Goal: Information Seeking & Learning: Learn about a topic

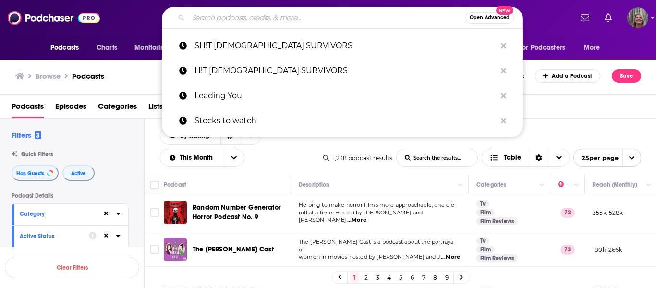
click at [196, 21] on input "Search podcasts, credits, & more..." at bounding box center [326, 17] width 277 height 15
paste input "Diversified Game Podcast Host,"
type input "Diversified Game Podcast Host,"
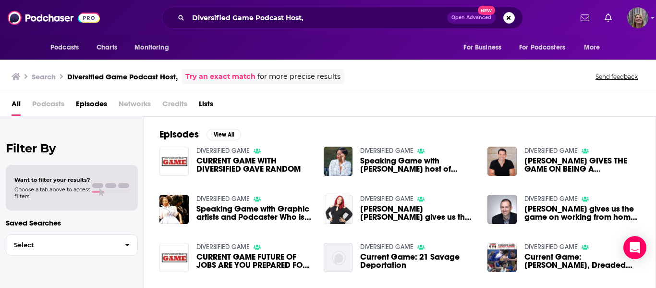
click at [48, 101] on span "Podcasts" at bounding box center [48, 106] width 32 height 20
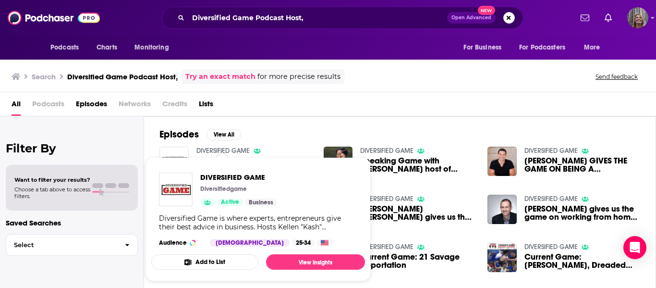
click at [202, 149] on link "DIVERSIFIED GAME" at bounding box center [222, 150] width 53 height 8
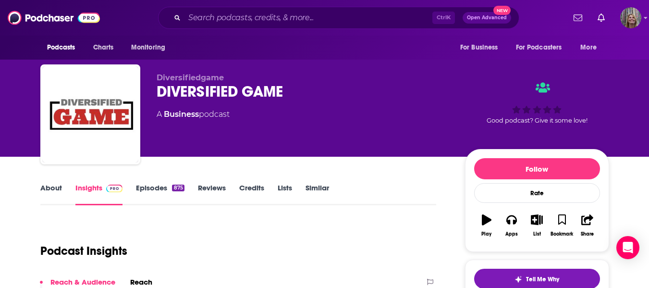
click at [152, 188] on link "Episodes 875" at bounding box center [160, 194] width 48 height 22
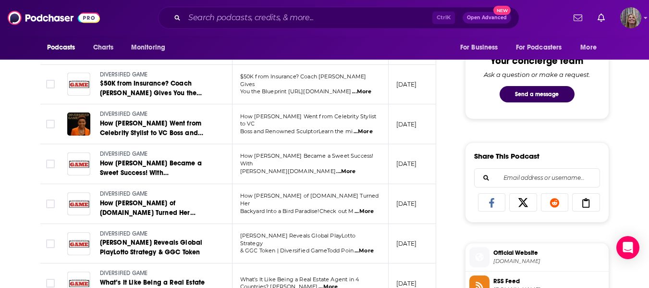
scroll to position [384, 0]
